Goal: Check status

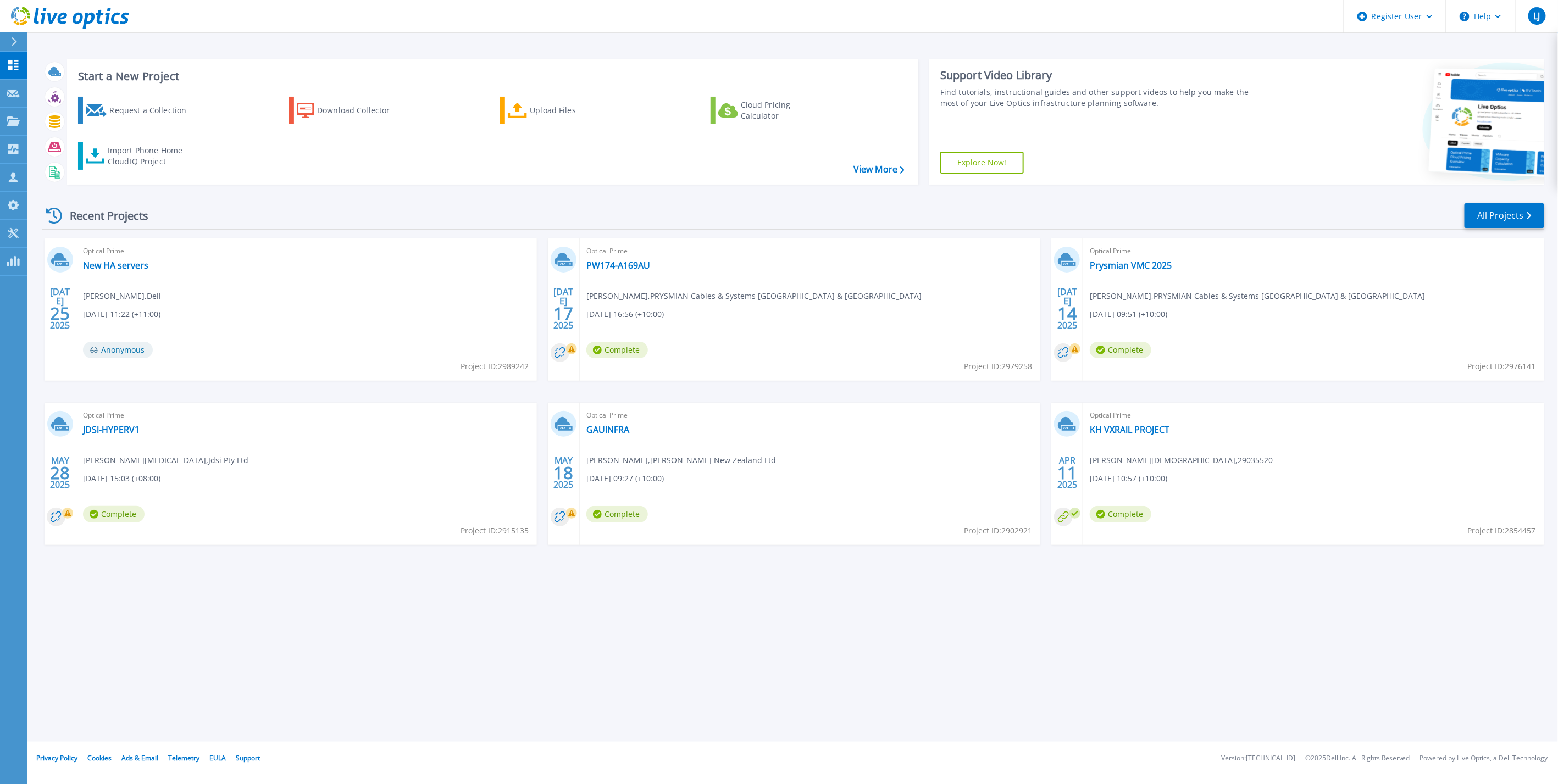
click at [9, 45] on button at bounding box center [13, 42] width 28 height 19
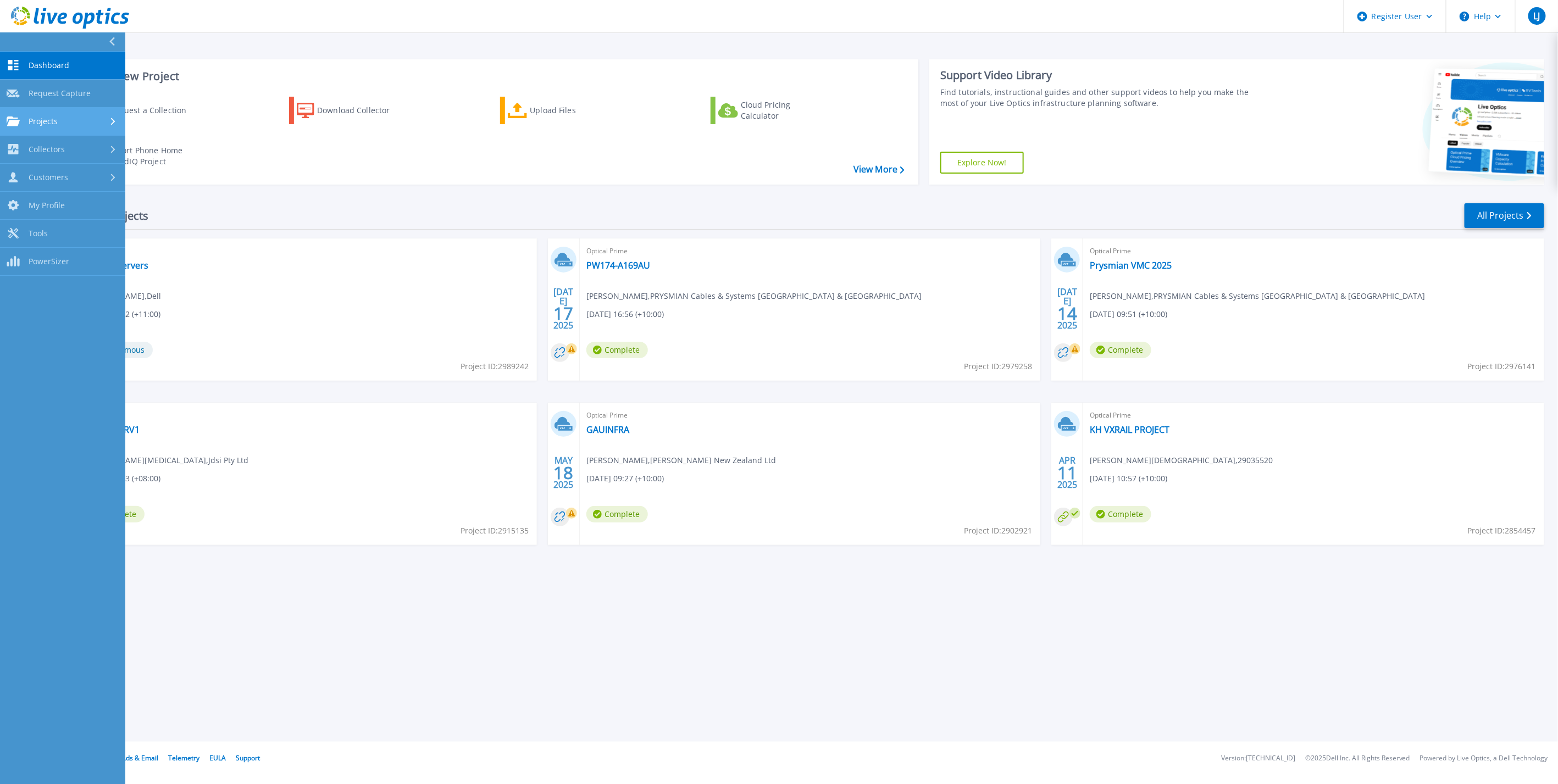
click at [42, 128] on link "Projects Projects" at bounding box center [62, 121] width 125 height 28
click at [61, 154] on link "Search Projects" at bounding box center [62, 149] width 125 height 28
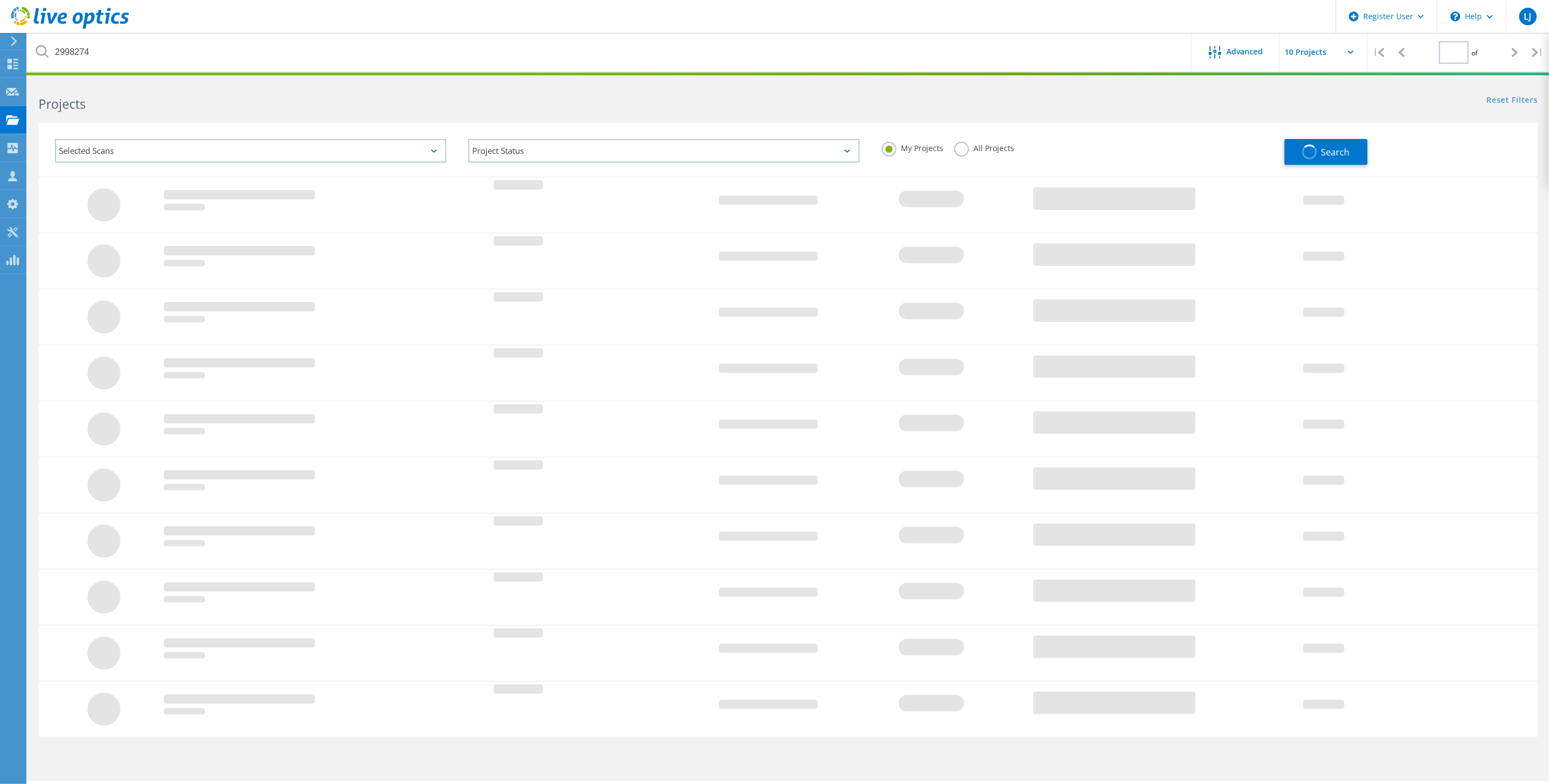
type input "1"
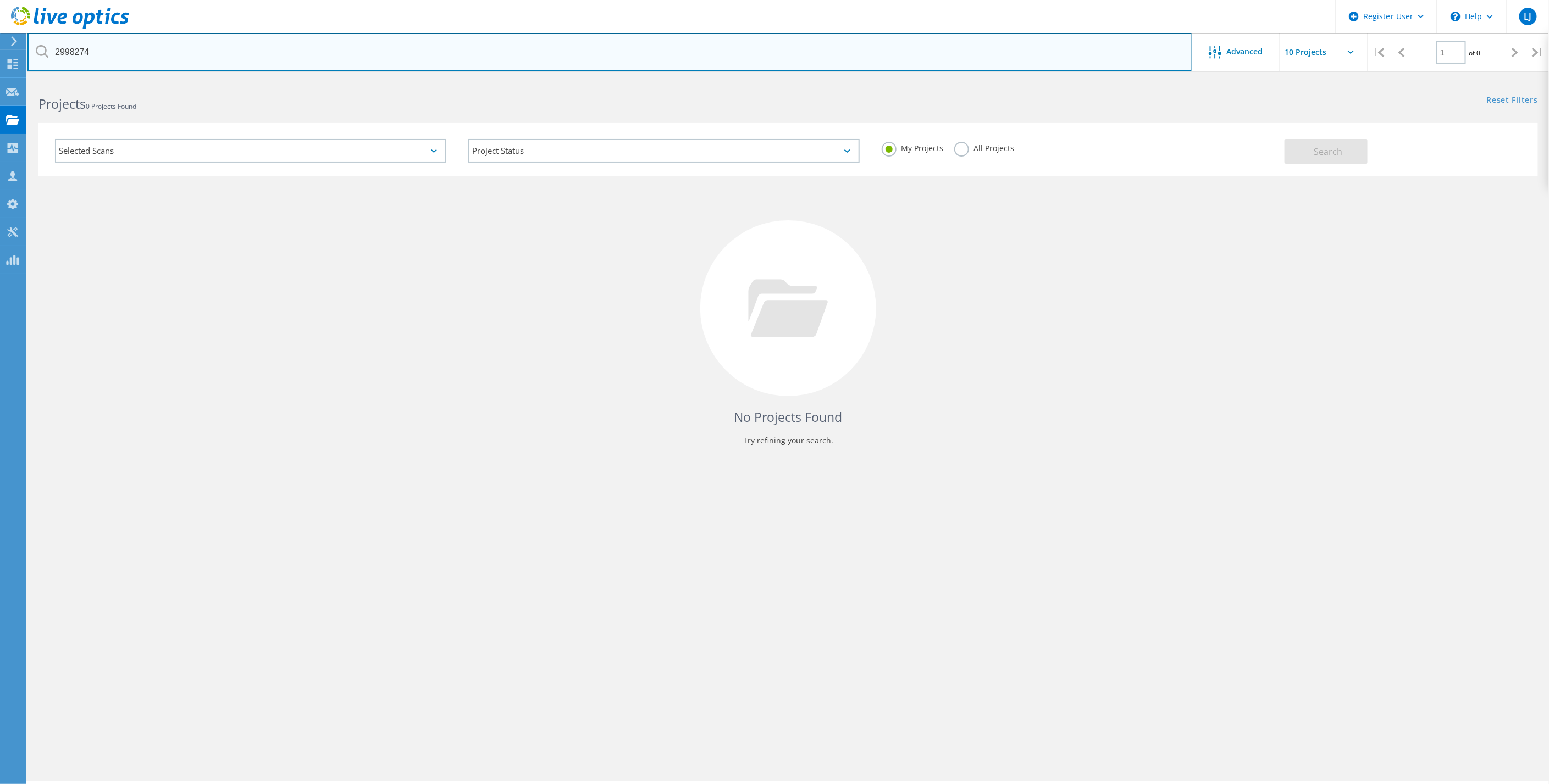
click at [194, 70] on input "2998274" at bounding box center [610, 52] width 1165 height 39
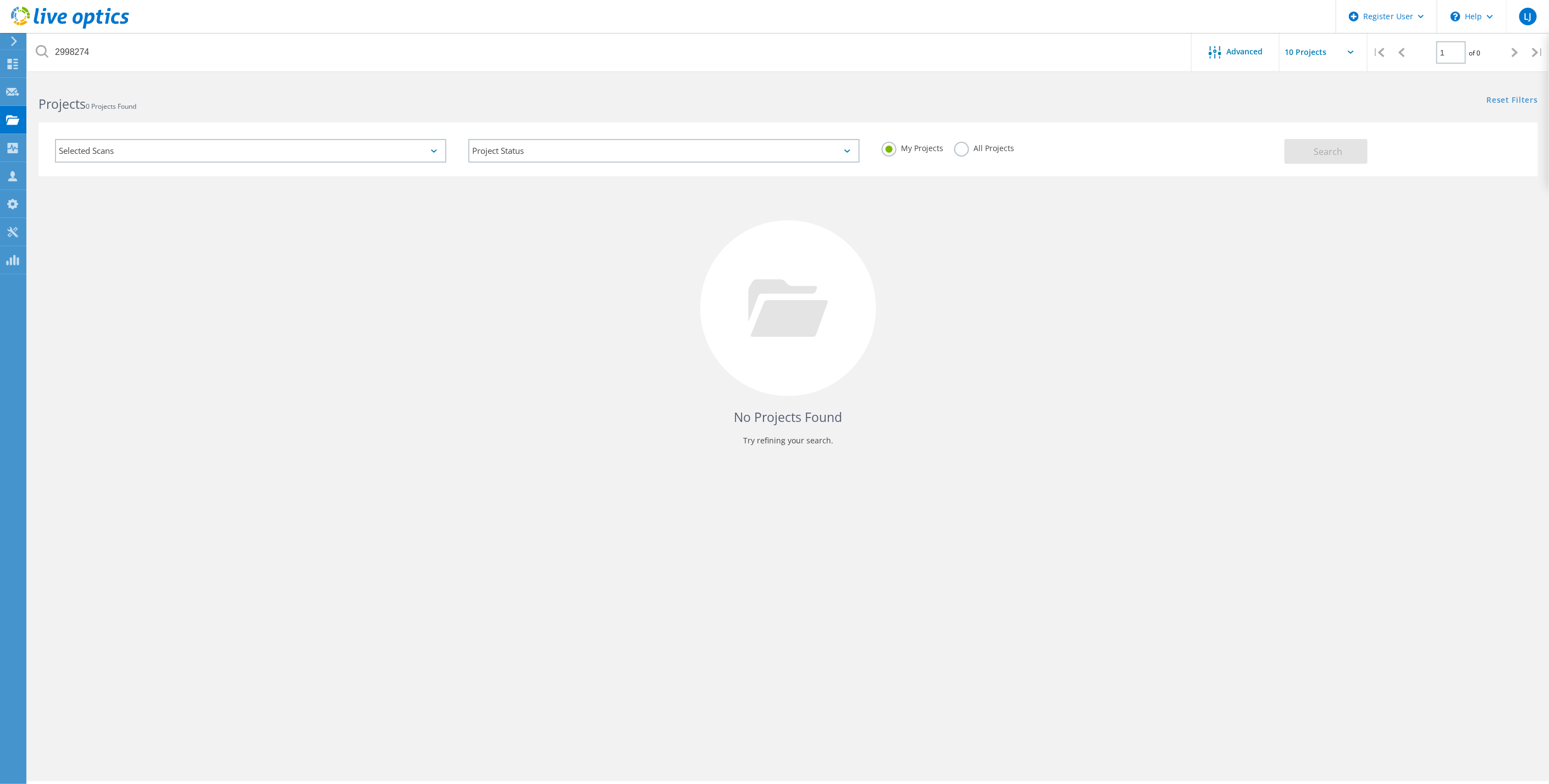
click at [1014, 144] on div "My Projects All Projects" at bounding box center [1077, 148] width 413 height 40
click at [993, 148] on label "All Projects" at bounding box center [984, 147] width 60 height 10
click at [0, 0] on input "All Projects" at bounding box center [0, 0] width 0 height 0
click at [1316, 142] on button "Search" at bounding box center [1326, 151] width 83 height 24
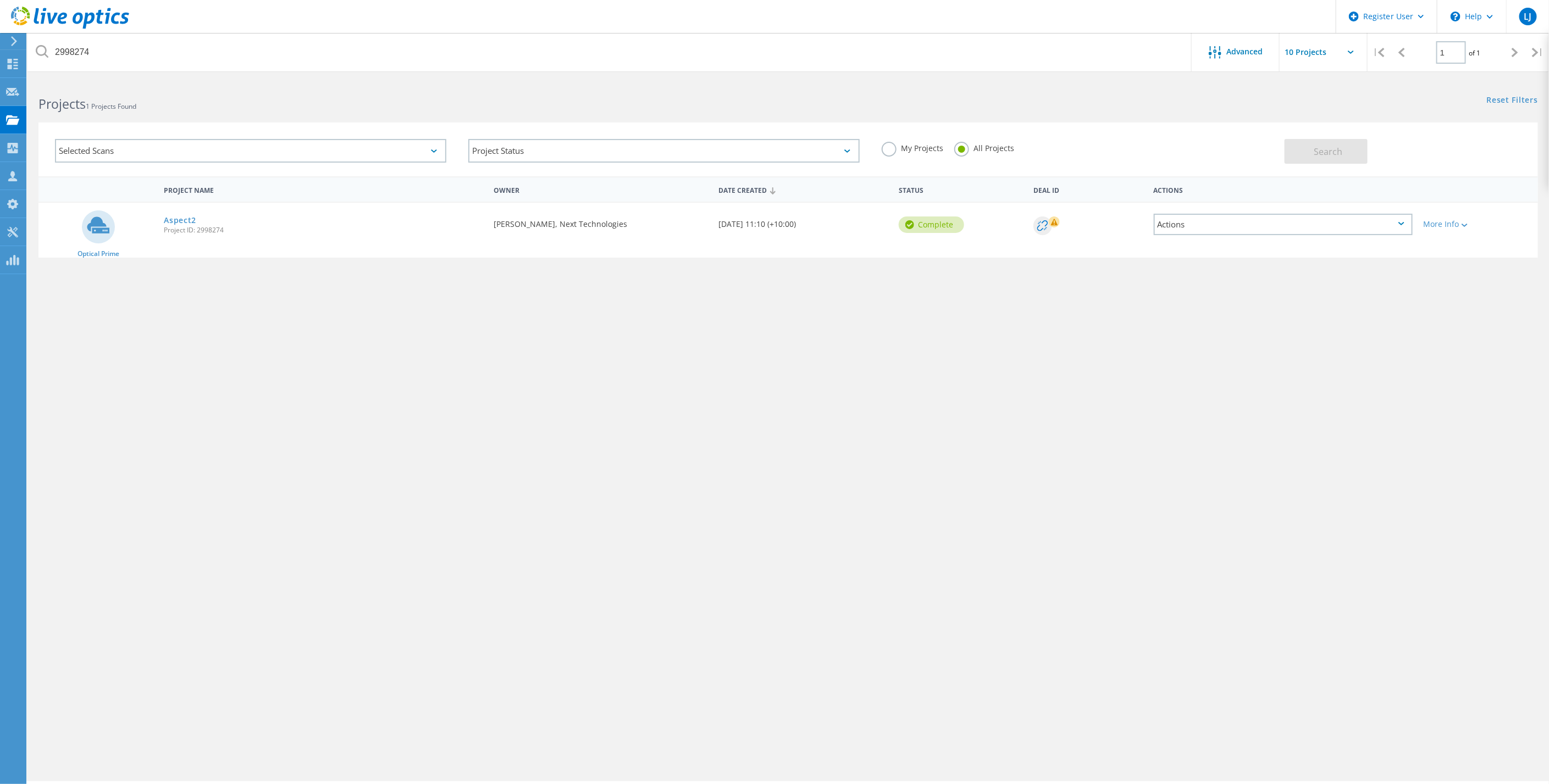
click at [170, 213] on div "Aspect2 Project ID: 2998274" at bounding box center [323, 224] width 330 height 42
click at [178, 219] on link "Aspect2" at bounding box center [179, 220] width 33 height 8
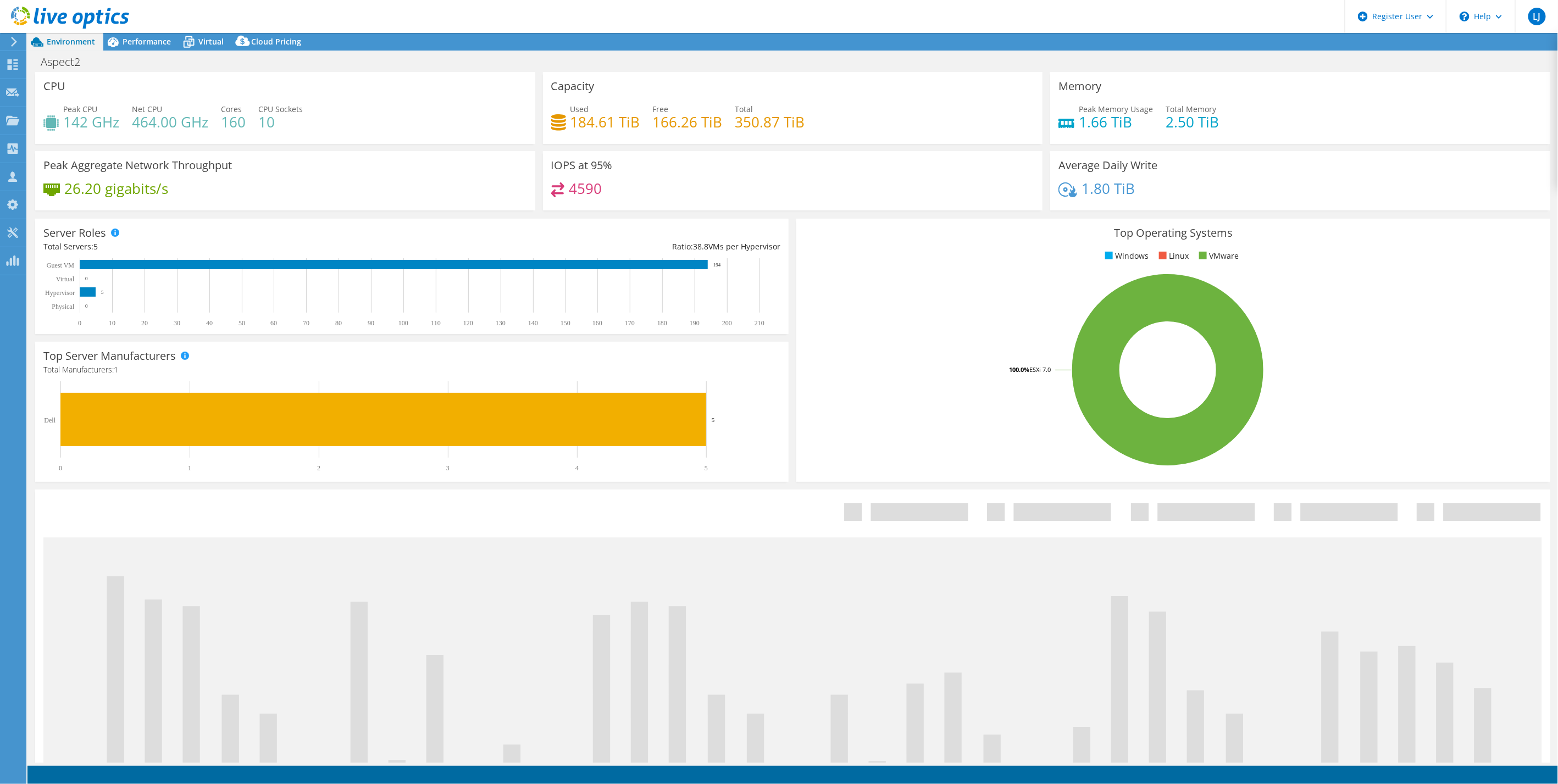
select select "USD"
select select "[GEOGRAPHIC_DATA]"
select select "AUD"
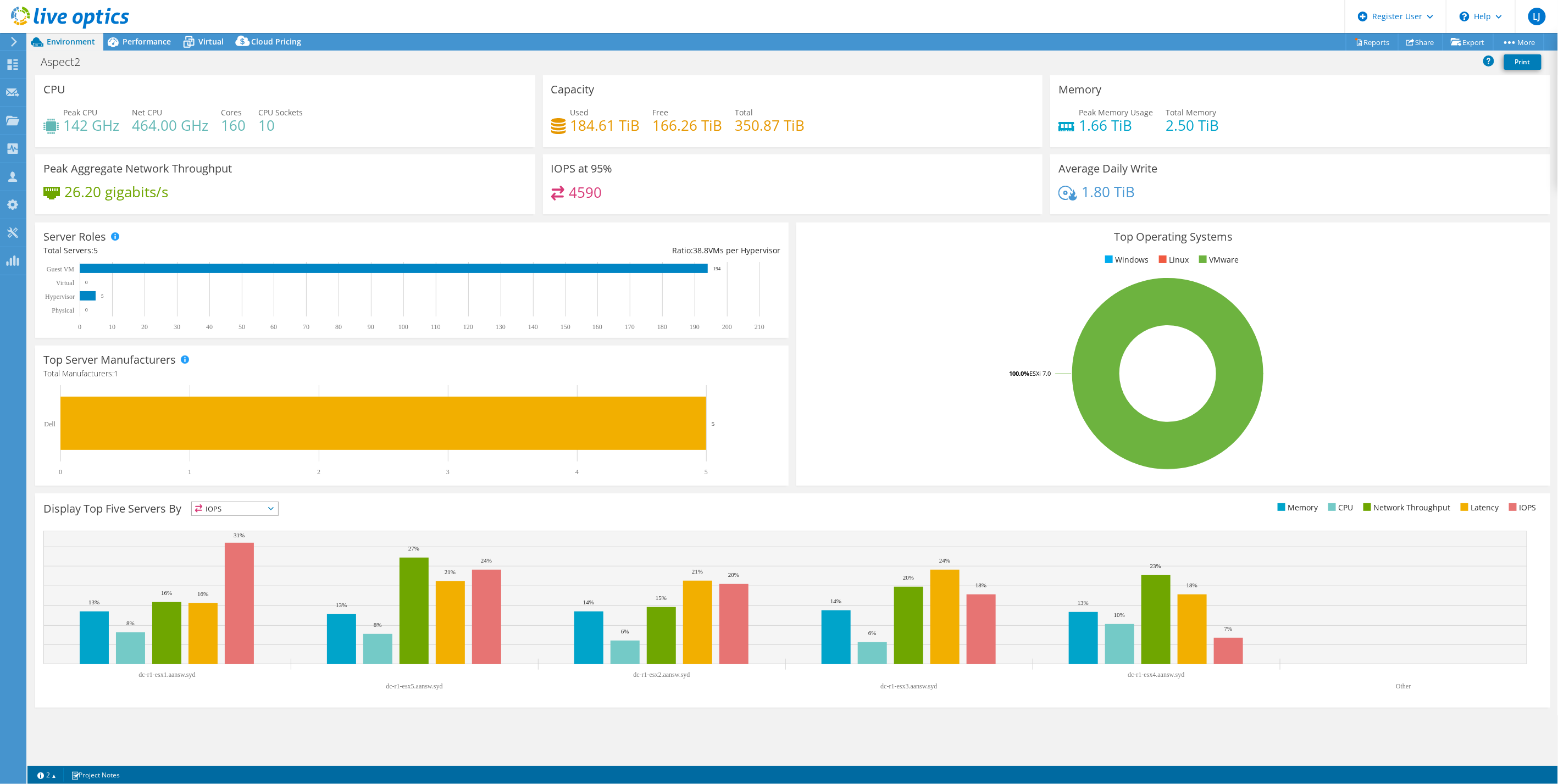
click at [1372, 304] on rect at bounding box center [1167, 373] width 727 height 192
click at [136, 44] on span "Performance" at bounding box center [147, 41] width 49 height 10
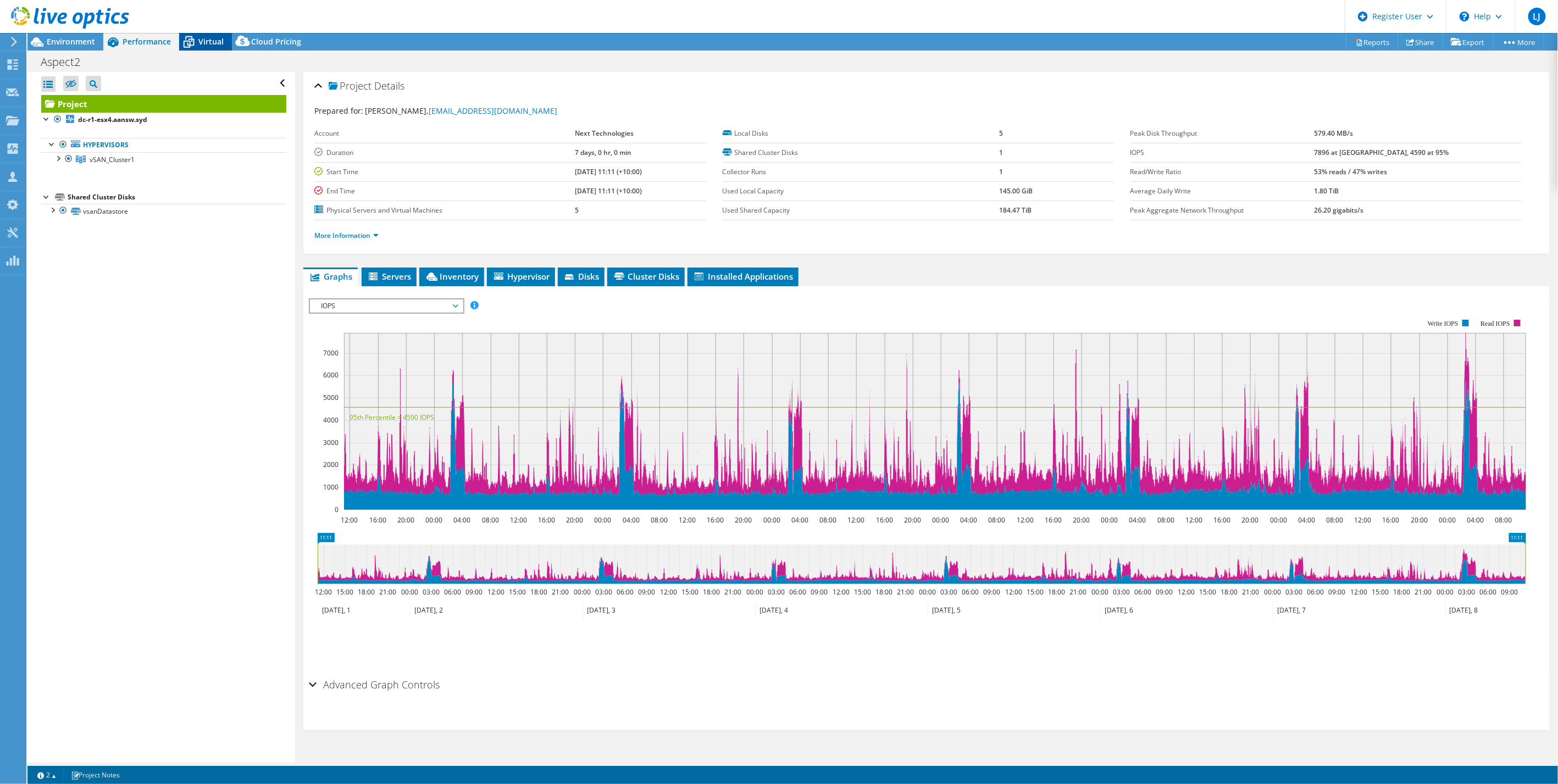
click at [208, 49] on div "Virtual" at bounding box center [205, 41] width 53 height 18
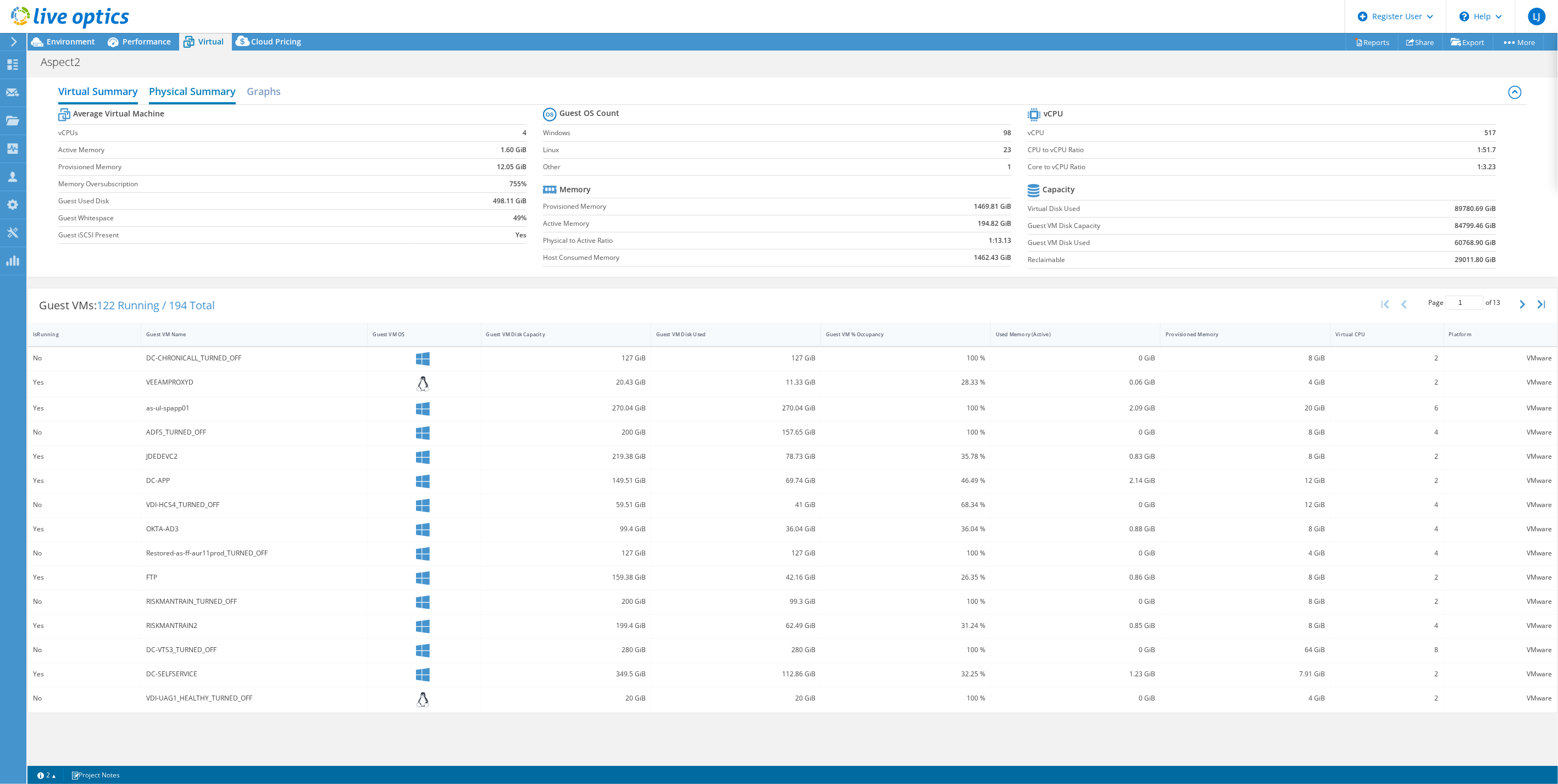
click at [171, 96] on h2 "Physical Summary" at bounding box center [193, 92] width 87 height 24
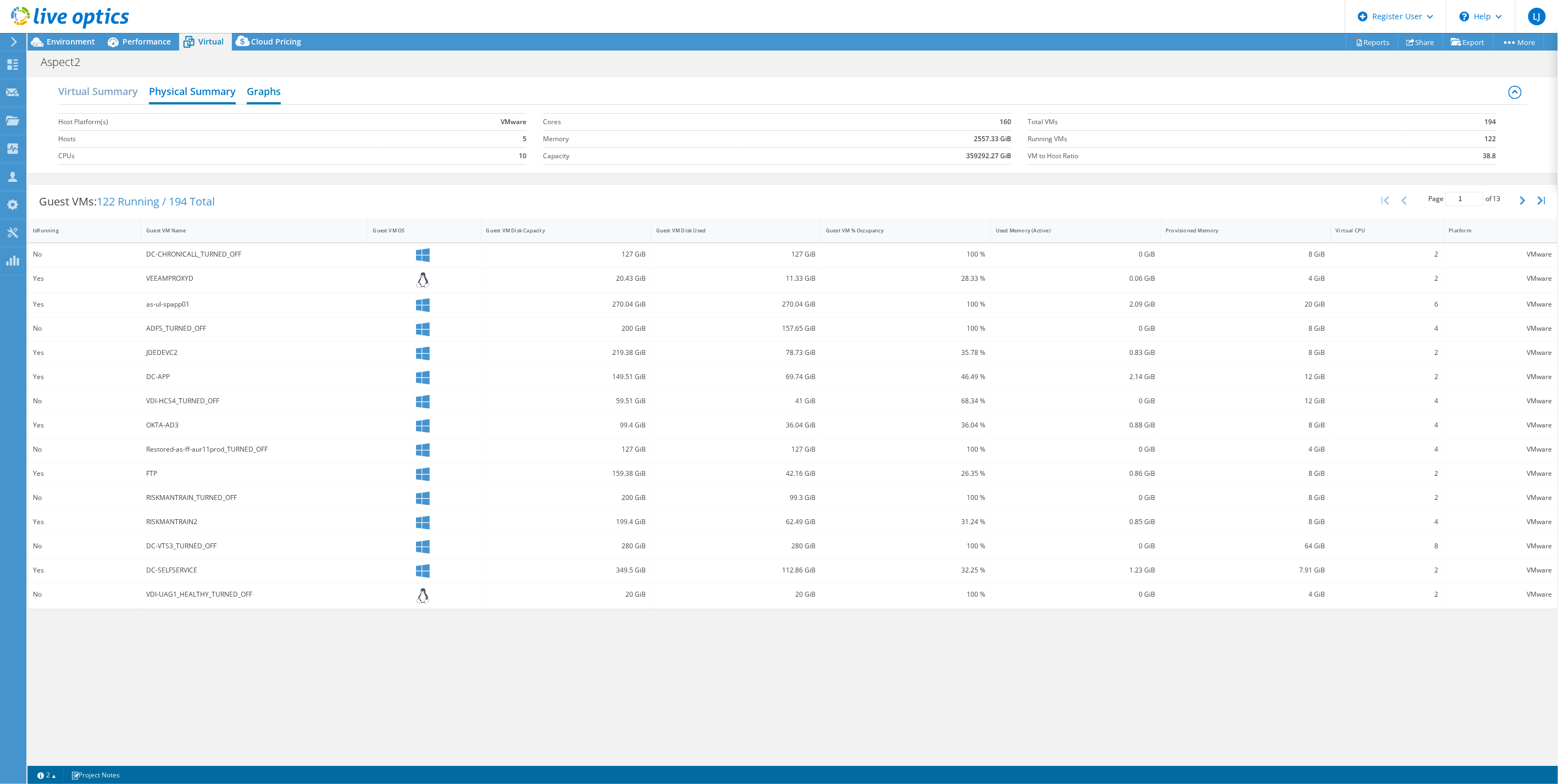
click at [254, 80] on h2 "Graphs" at bounding box center [263, 92] width 34 height 24
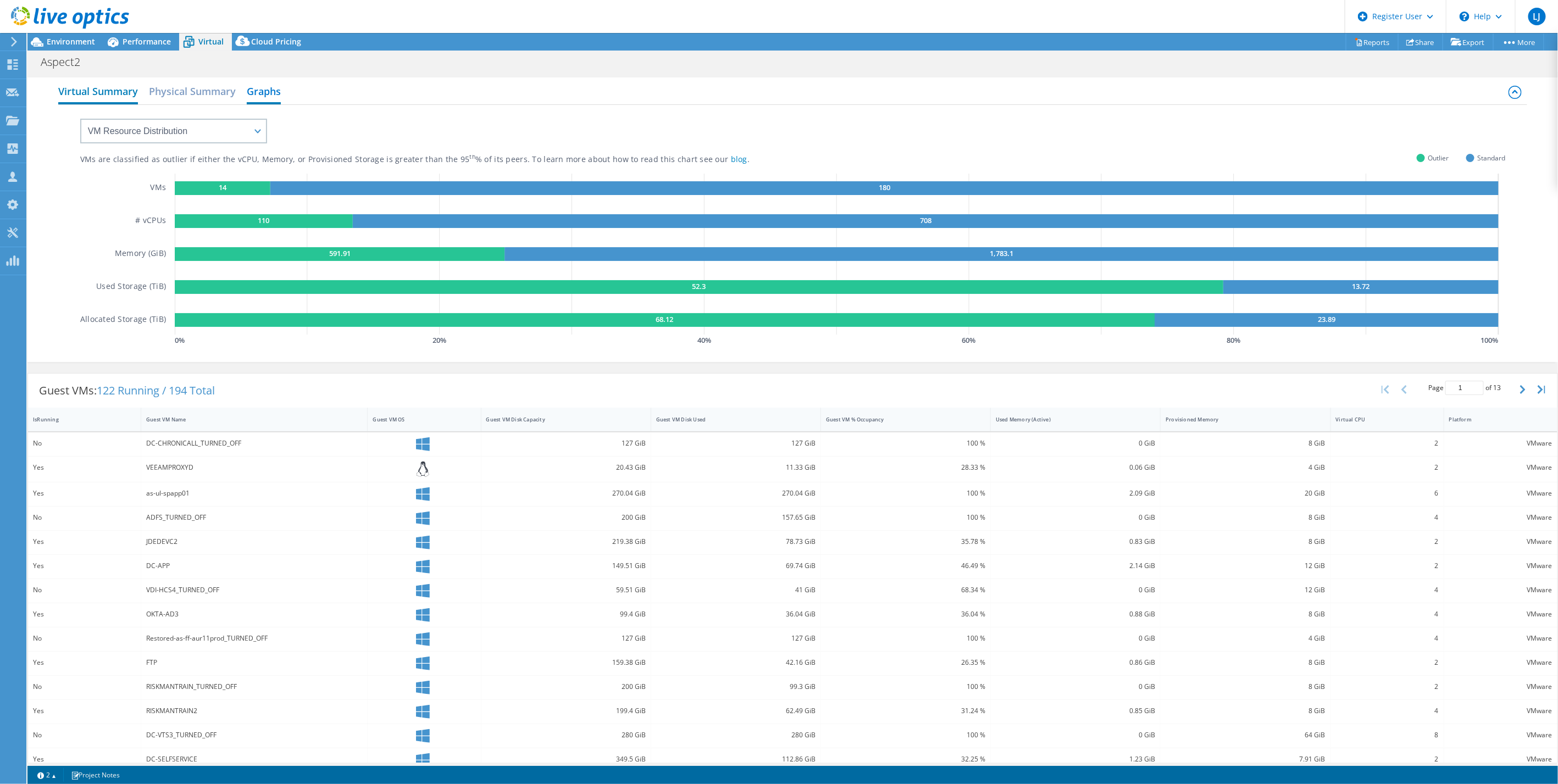
click at [106, 94] on h2 "Virtual Summary" at bounding box center [97, 92] width 80 height 24
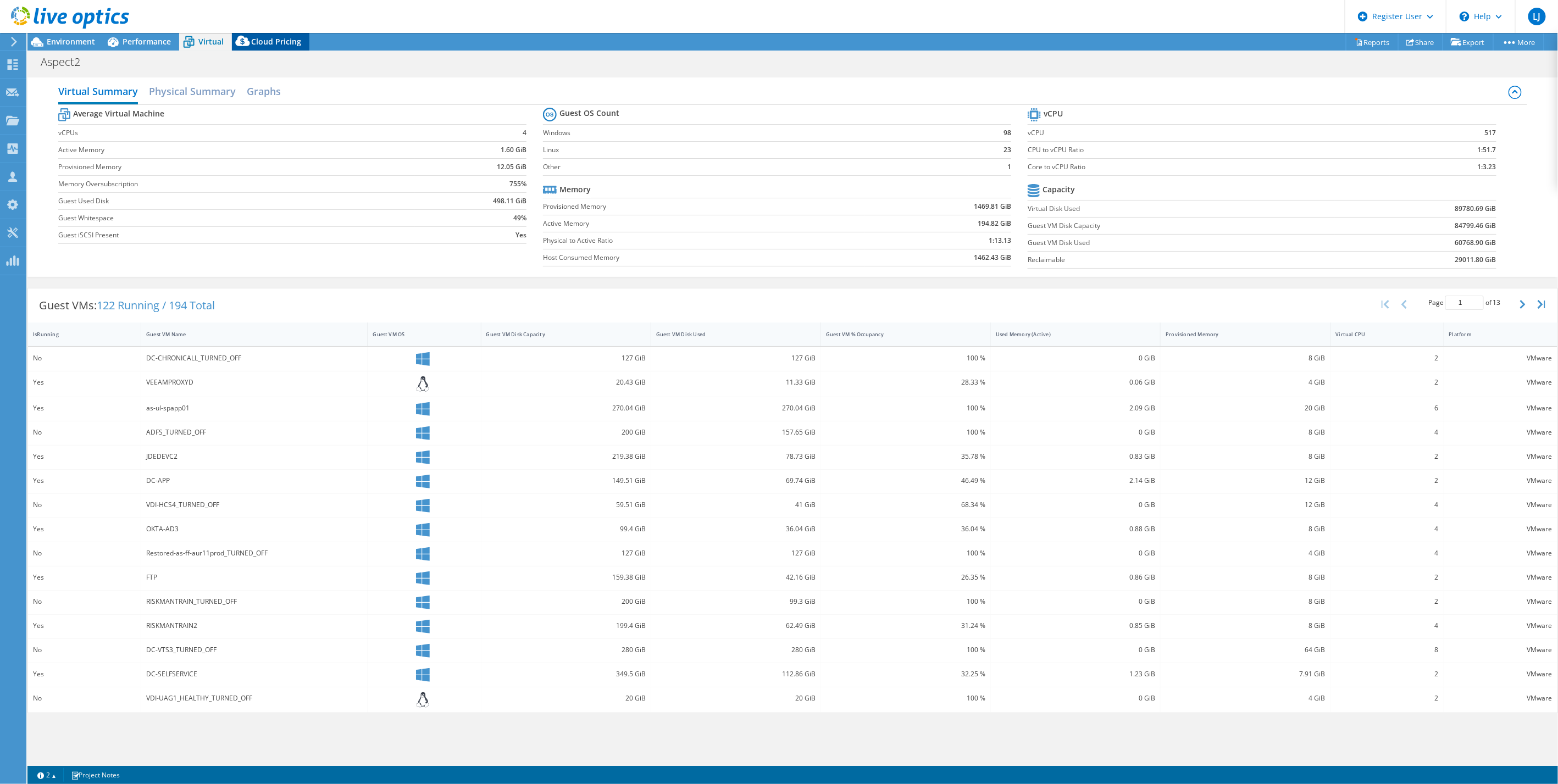
click at [270, 44] on span "Cloud Pricing" at bounding box center [277, 41] width 50 height 10
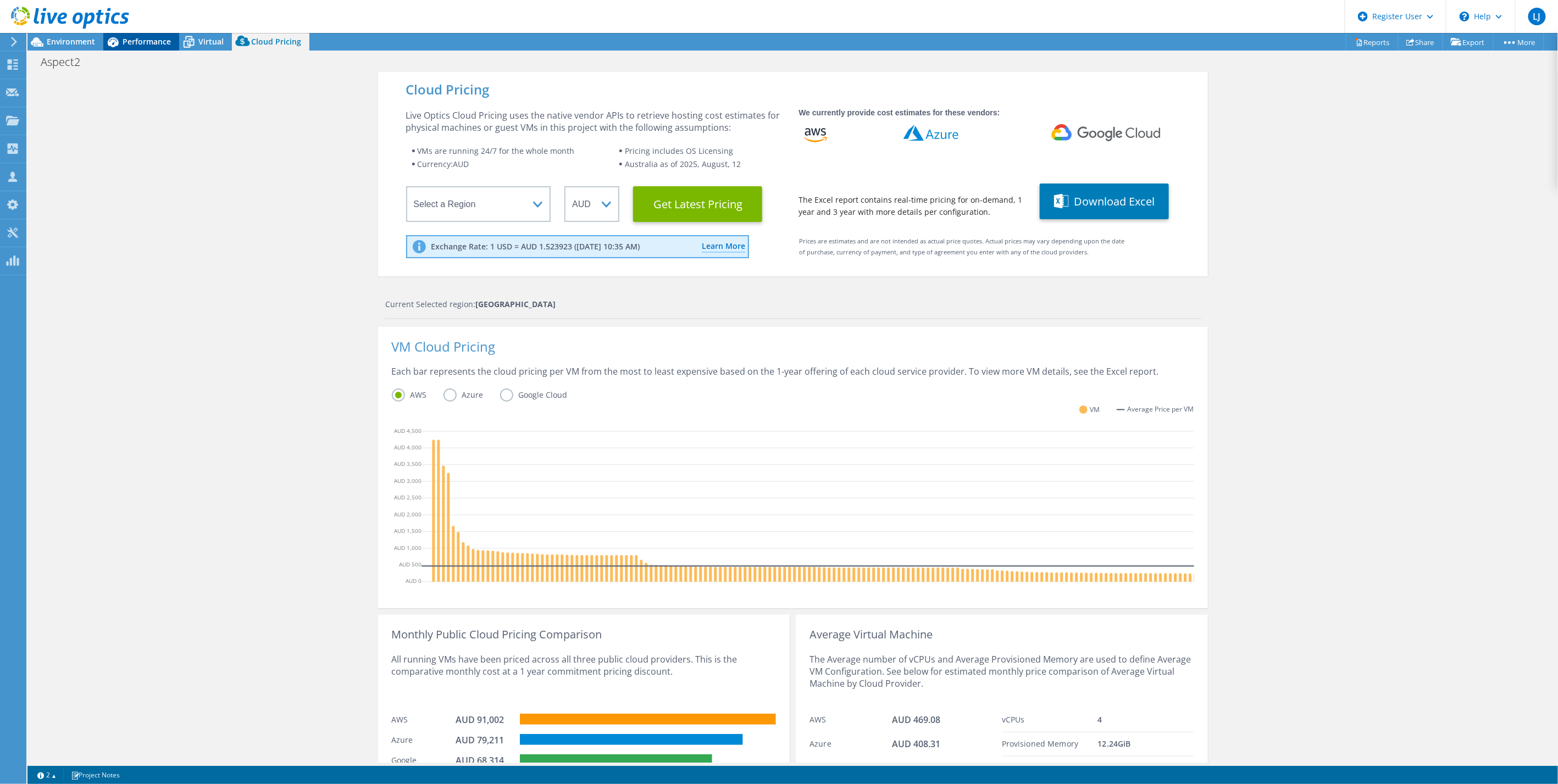
click at [158, 47] on div "Performance" at bounding box center [141, 41] width 75 height 18
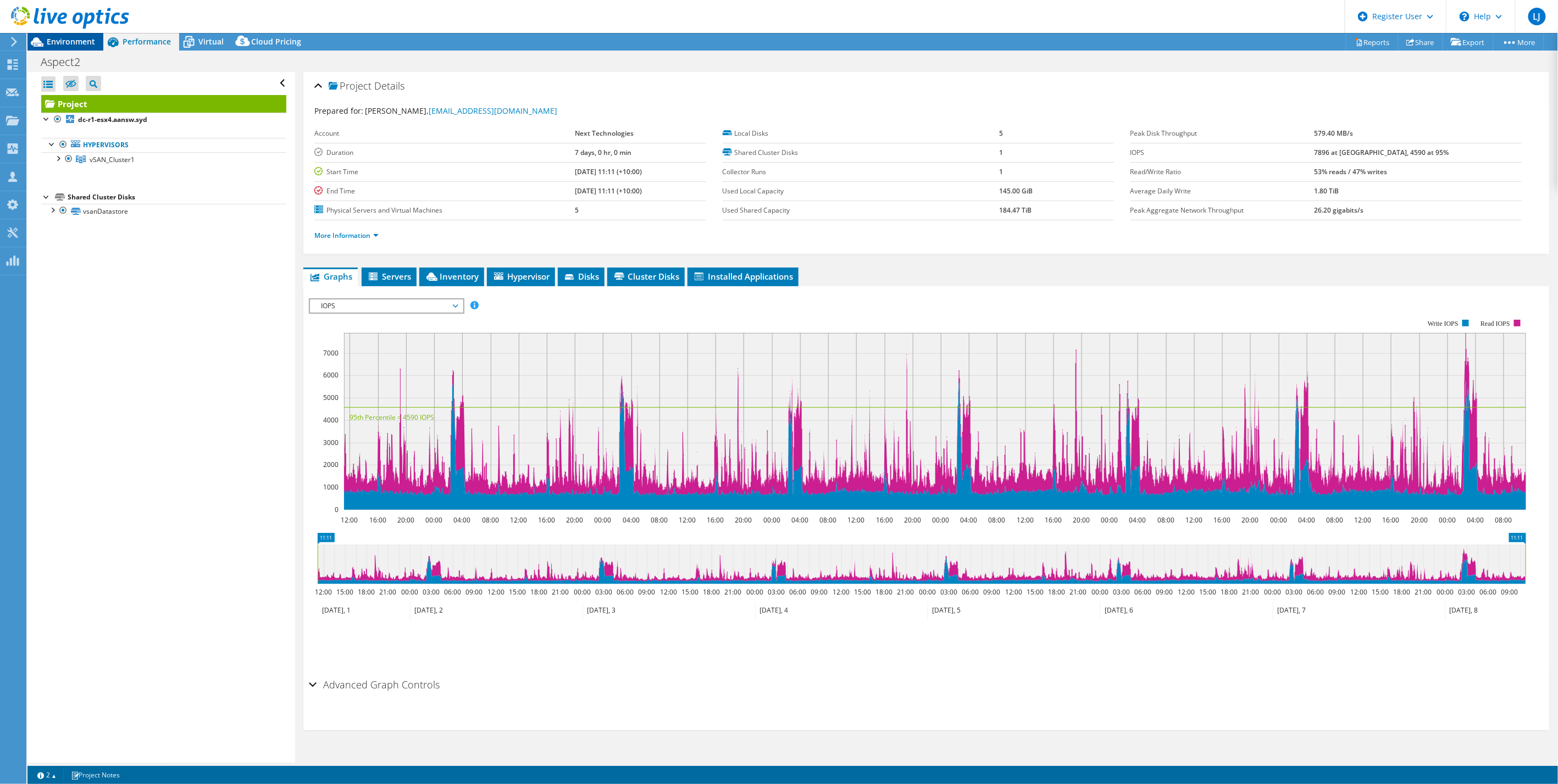
click at [75, 38] on span "Environment" at bounding box center [71, 41] width 49 height 10
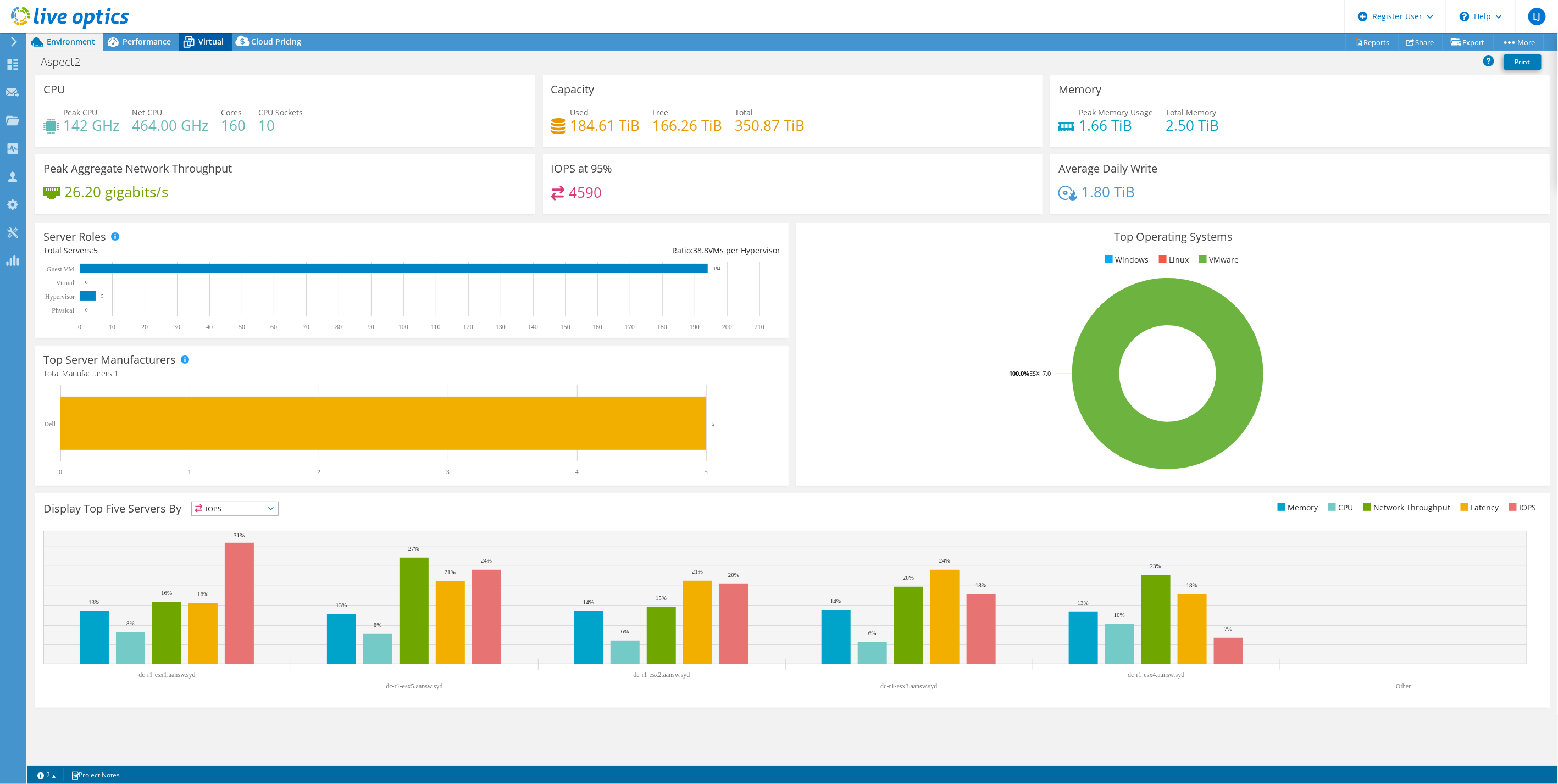
click at [213, 49] on div "Virtual" at bounding box center [205, 41] width 53 height 18
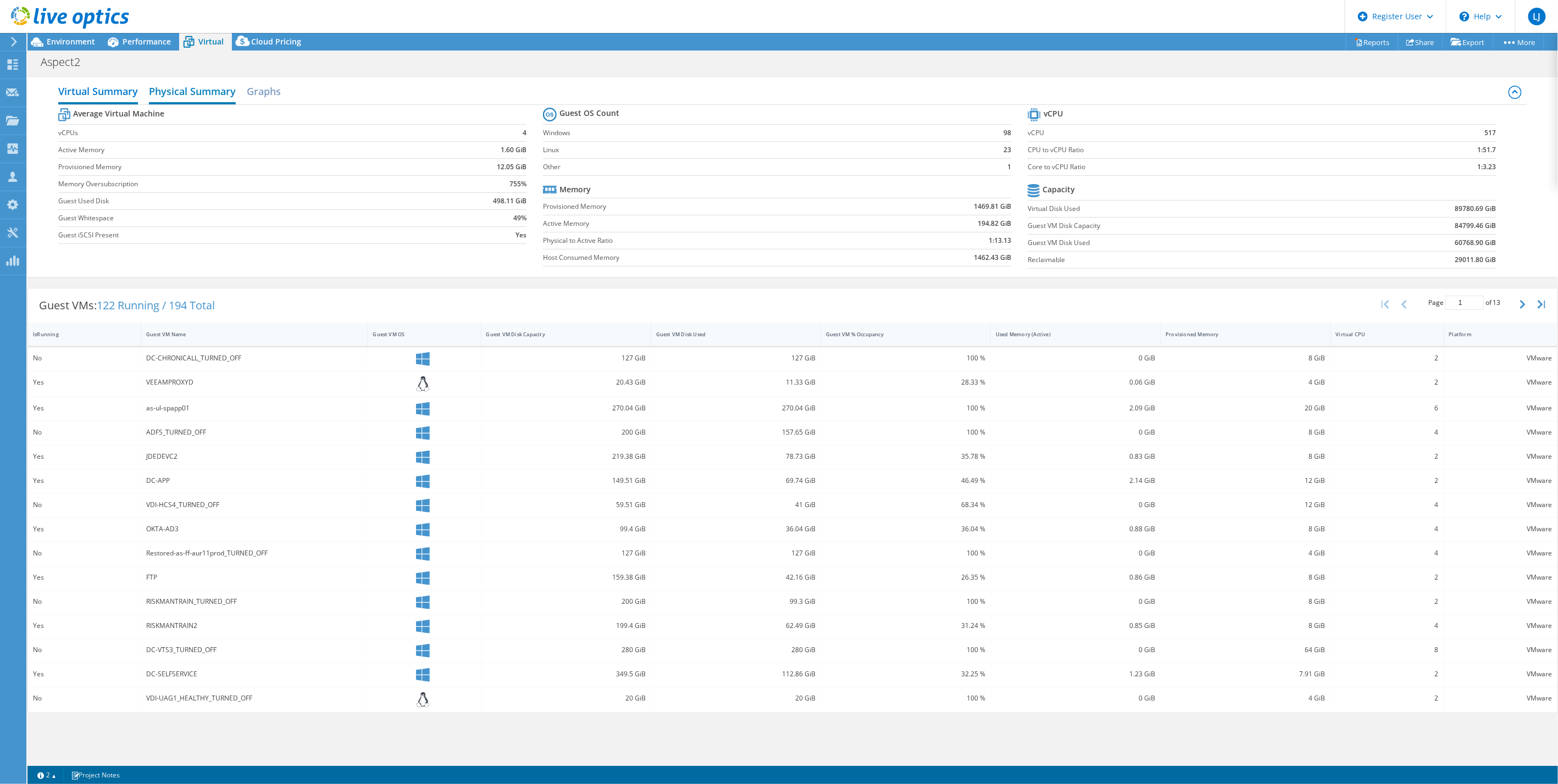
click at [194, 96] on h2 "Physical Summary" at bounding box center [193, 92] width 87 height 24
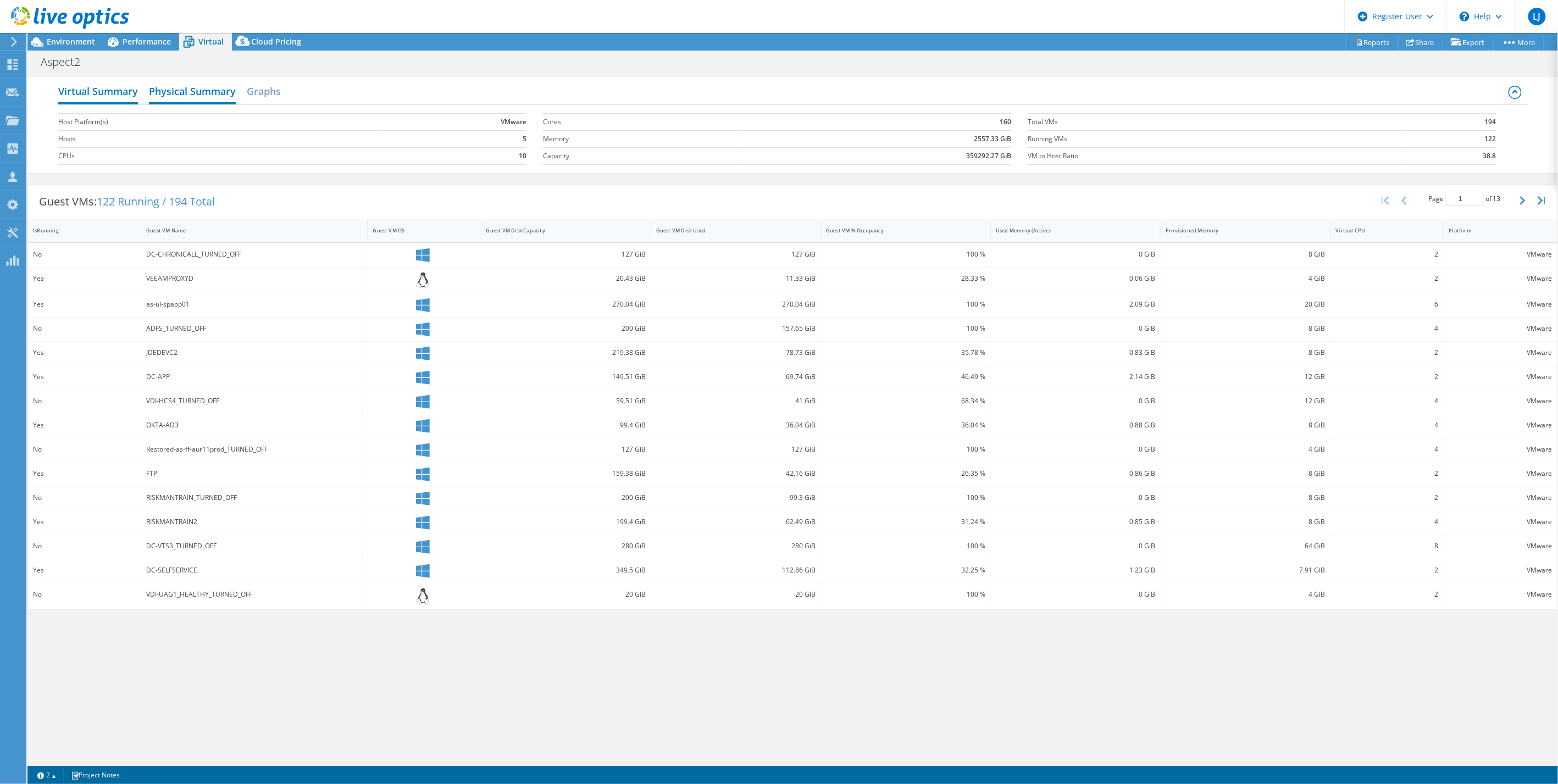
click at [119, 93] on h2 "Virtual Summary" at bounding box center [97, 92] width 80 height 24
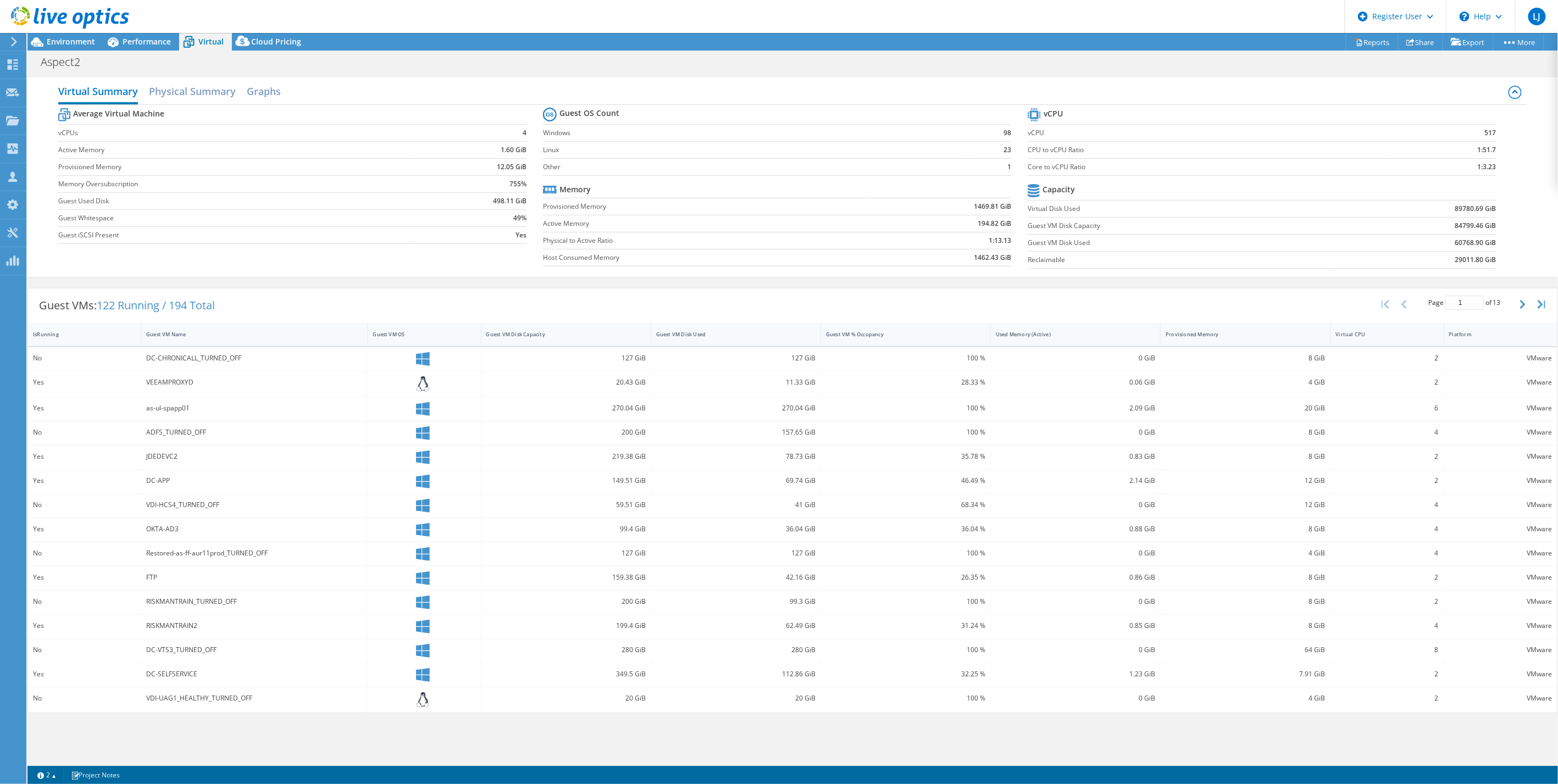
click at [1517, 92] on icon at bounding box center [1515, 91] width 6 height 3
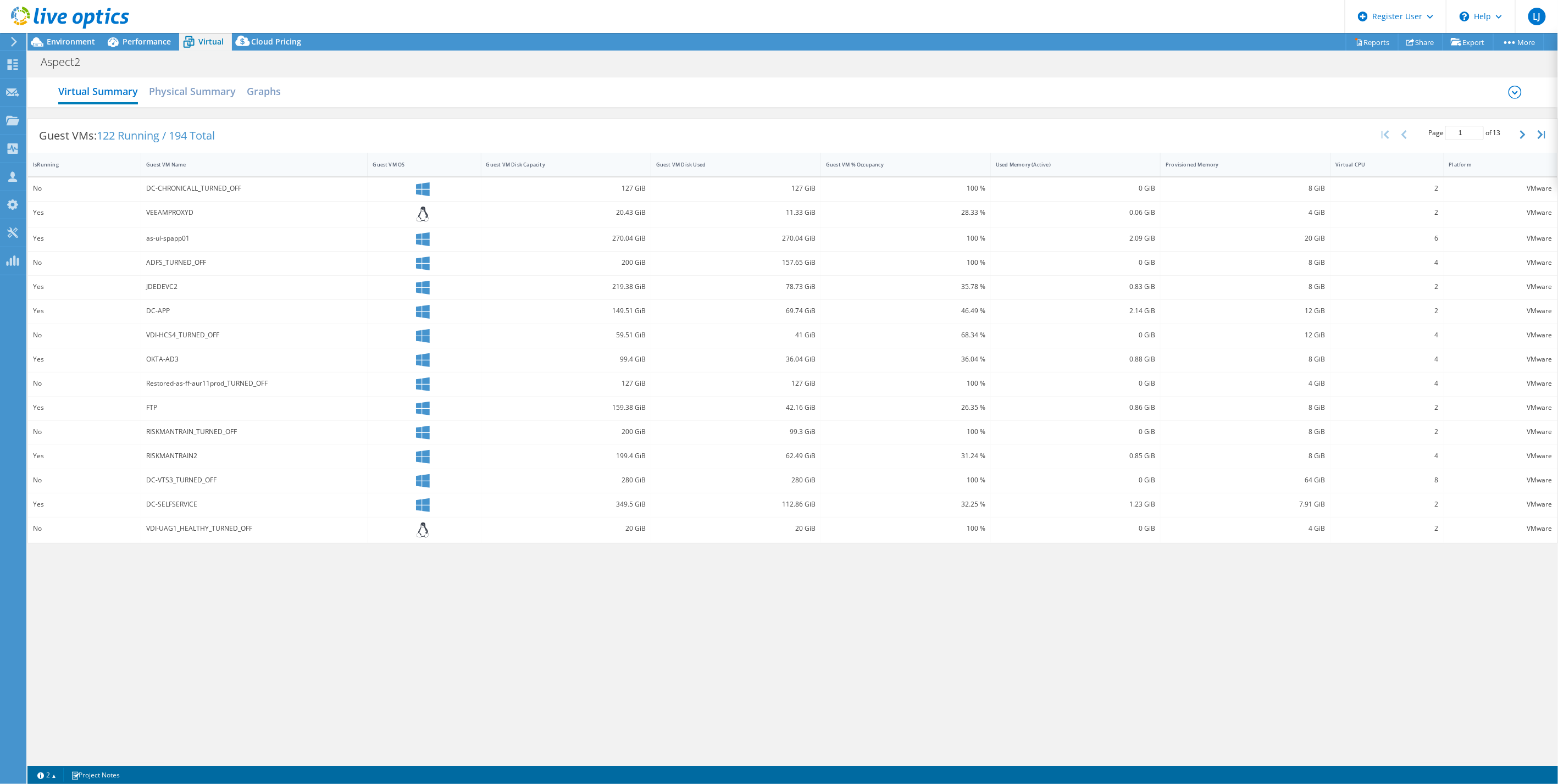
click at [1517, 92] on icon at bounding box center [1515, 92] width 13 height 13
